Goal: Find contact information: Find contact information

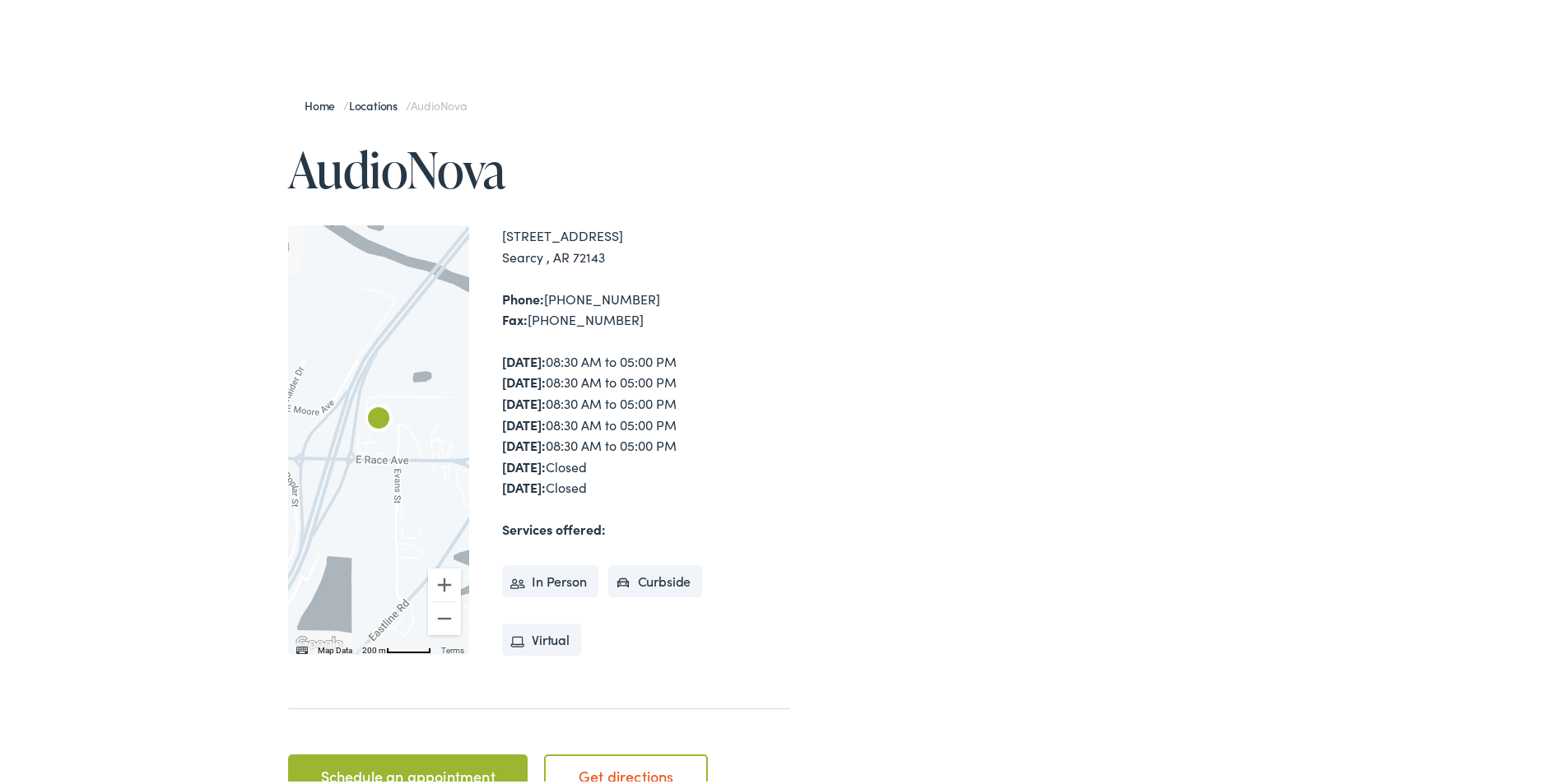
scroll to position [165, 0]
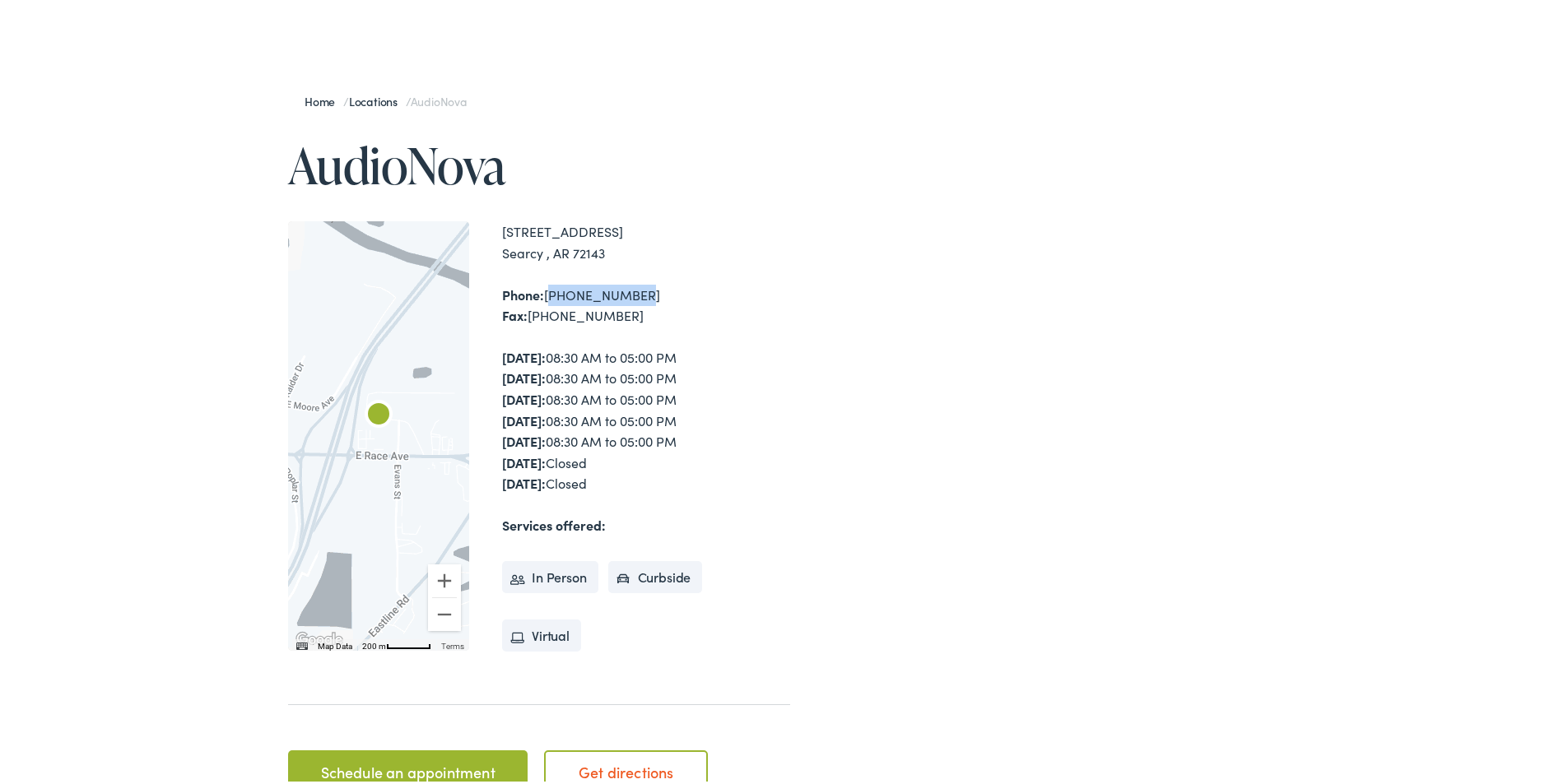
drag, startPoint x: 627, startPoint y: 290, endPoint x: 543, endPoint y: 294, distance: 84.1
click at [543, 294] on div "Phone: [PHONE_NUMBER] Fax: [PHONE_NUMBER]" at bounding box center [646, 302] width 288 height 42
click at [649, 298] on div "Phone: [PHONE_NUMBER] Fax: [PHONE_NUMBER]" at bounding box center [646, 302] width 288 height 42
drag, startPoint x: 643, startPoint y: 292, endPoint x: 542, endPoint y: 296, distance: 101.1
click at [542, 296] on div "Phone: [PHONE_NUMBER] Fax: [PHONE_NUMBER]" at bounding box center [646, 302] width 288 height 42
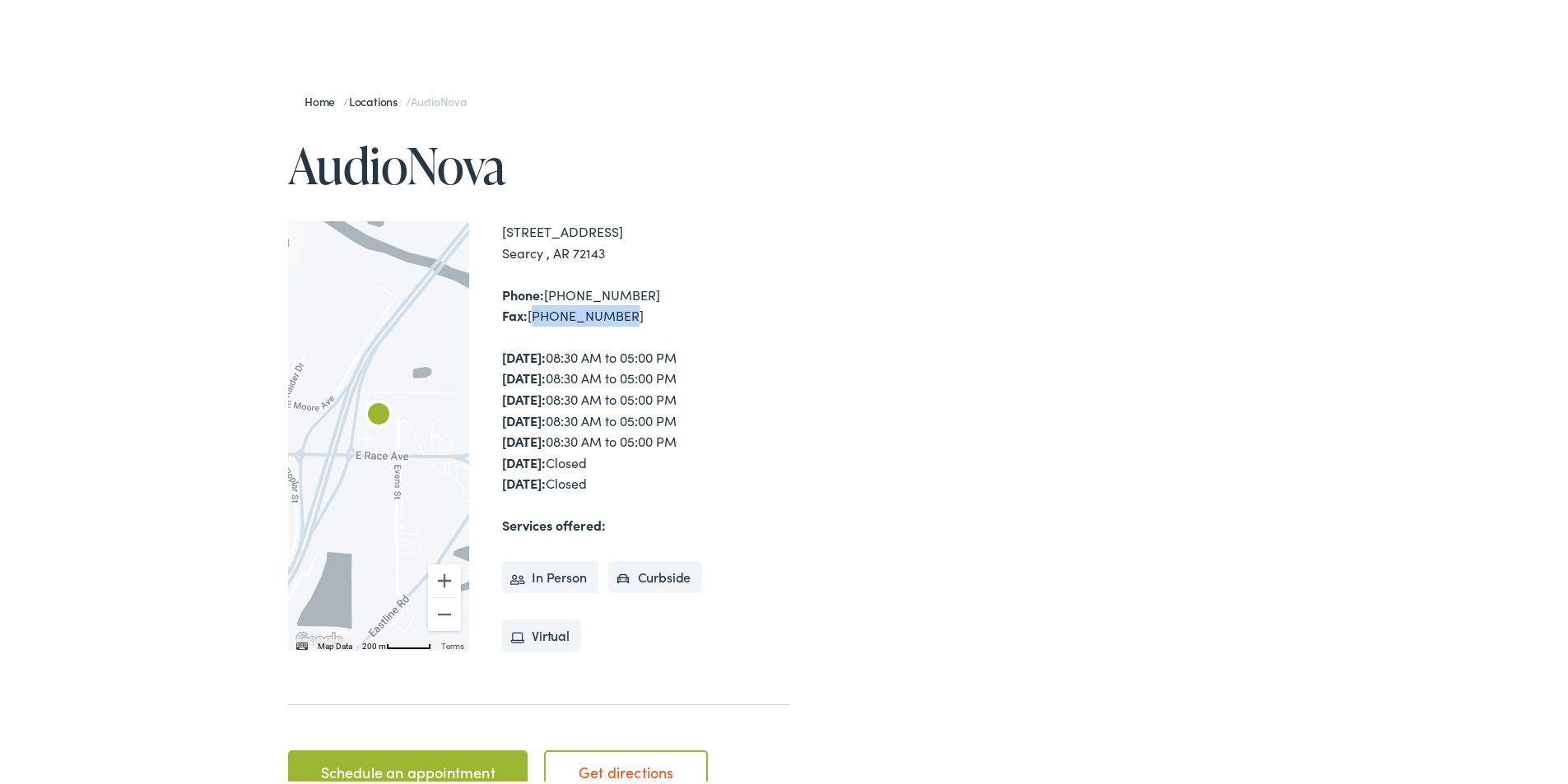
drag, startPoint x: 524, startPoint y: 312, endPoint x: 613, endPoint y: 319, distance: 89.3
click at [613, 319] on div "Phone: [PHONE_NUMBER] Fax: [PHONE_NUMBER]" at bounding box center [646, 302] width 288 height 42
click at [631, 292] on div "Phone: [PHONE_NUMBER] Fax: [PHONE_NUMBER]" at bounding box center [646, 302] width 288 height 42
drag, startPoint x: 631, startPoint y: 292, endPoint x: 543, endPoint y: 299, distance: 88.3
click at [543, 299] on div "Phone: [PHONE_NUMBER] Fax: [PHONE_NUMBER]" at bounding box center [646, 302] width 288 height 42
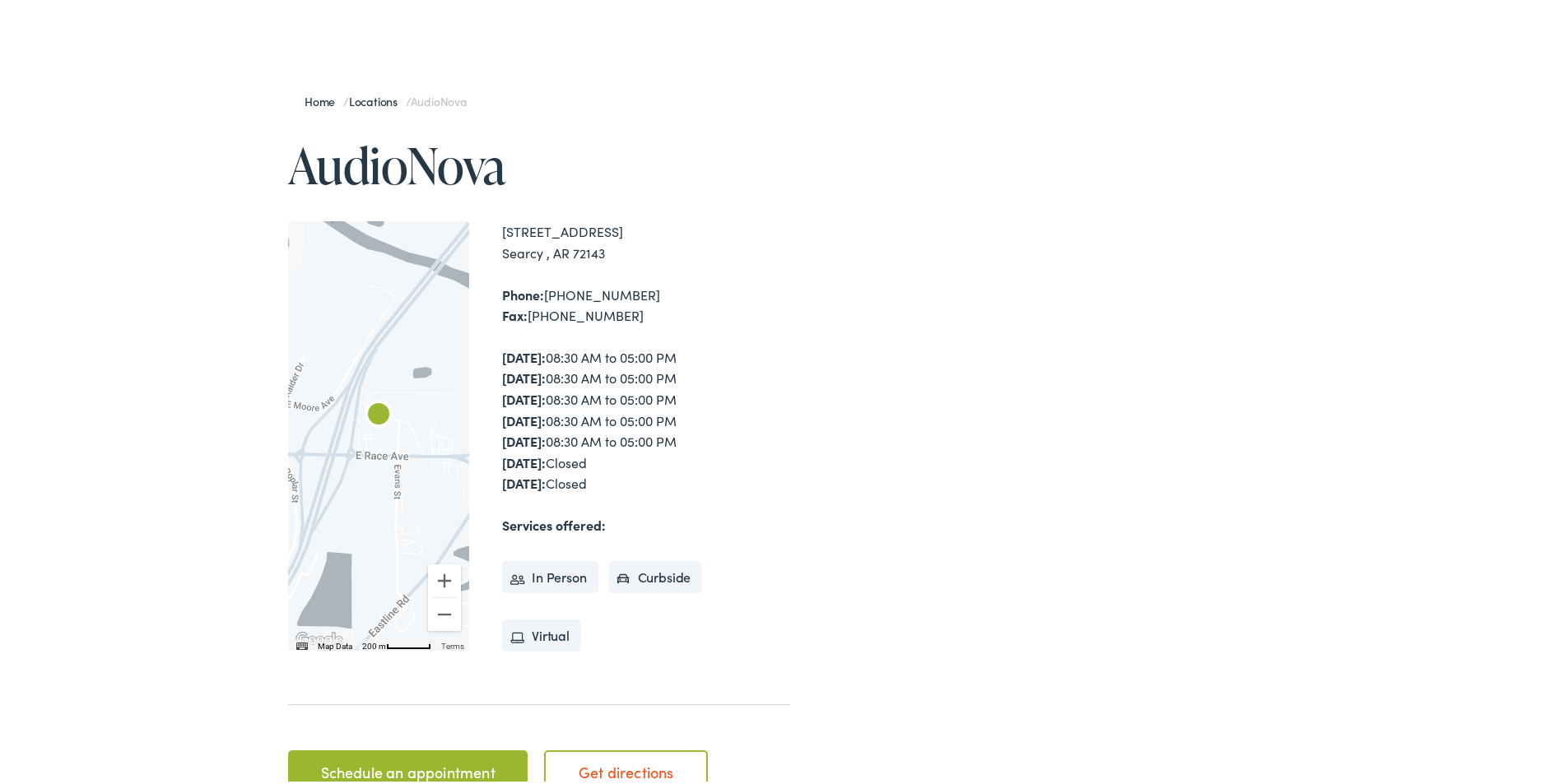
click at [688, 313] on div "Phone: [PHONE_NUMBER] Fax: [PHONE_NUMBER]" at bounding box center [646, 302] width 288 height 42
